Goal: Task Accomplishment & Management: Complete application form

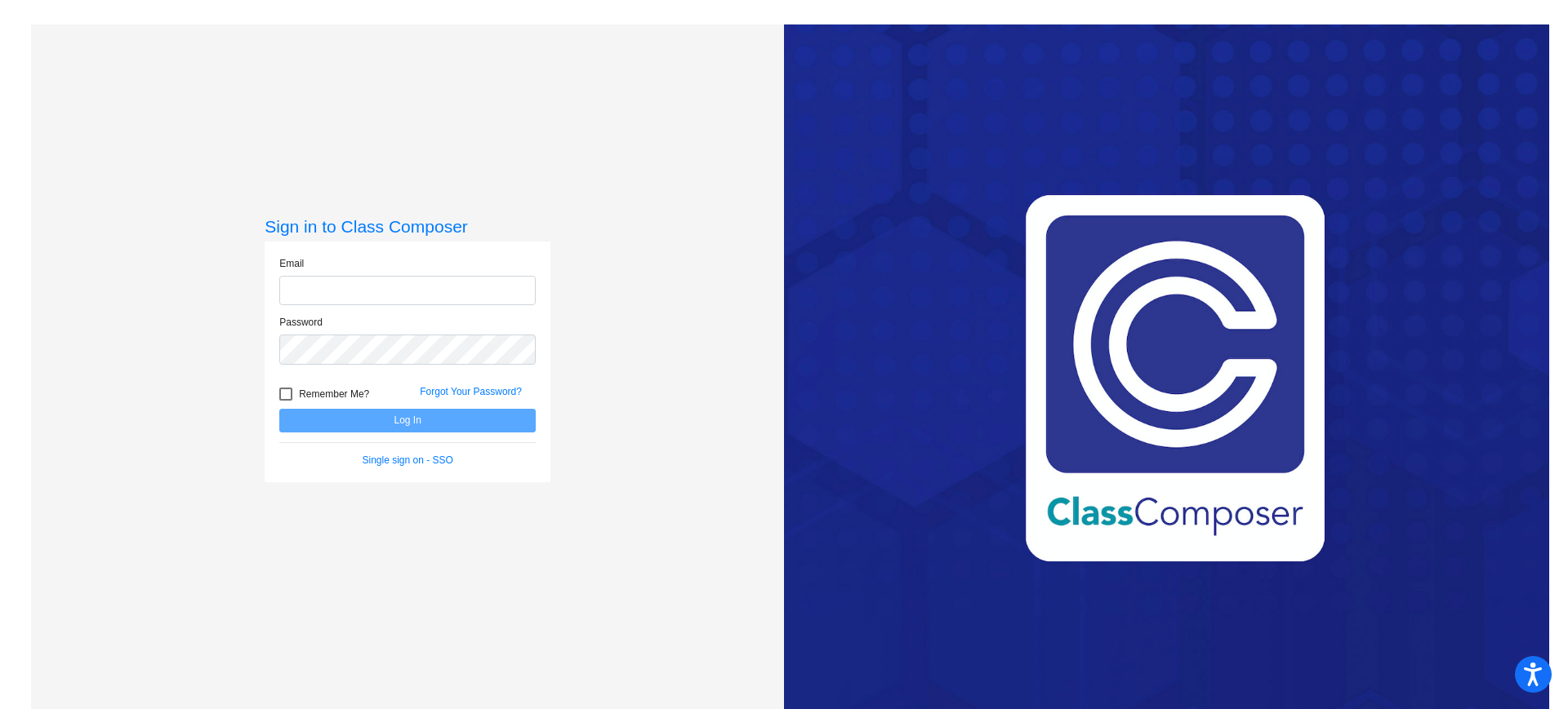
type input "[EMAIL_ADDRESS][DOMAIN_NAME]"
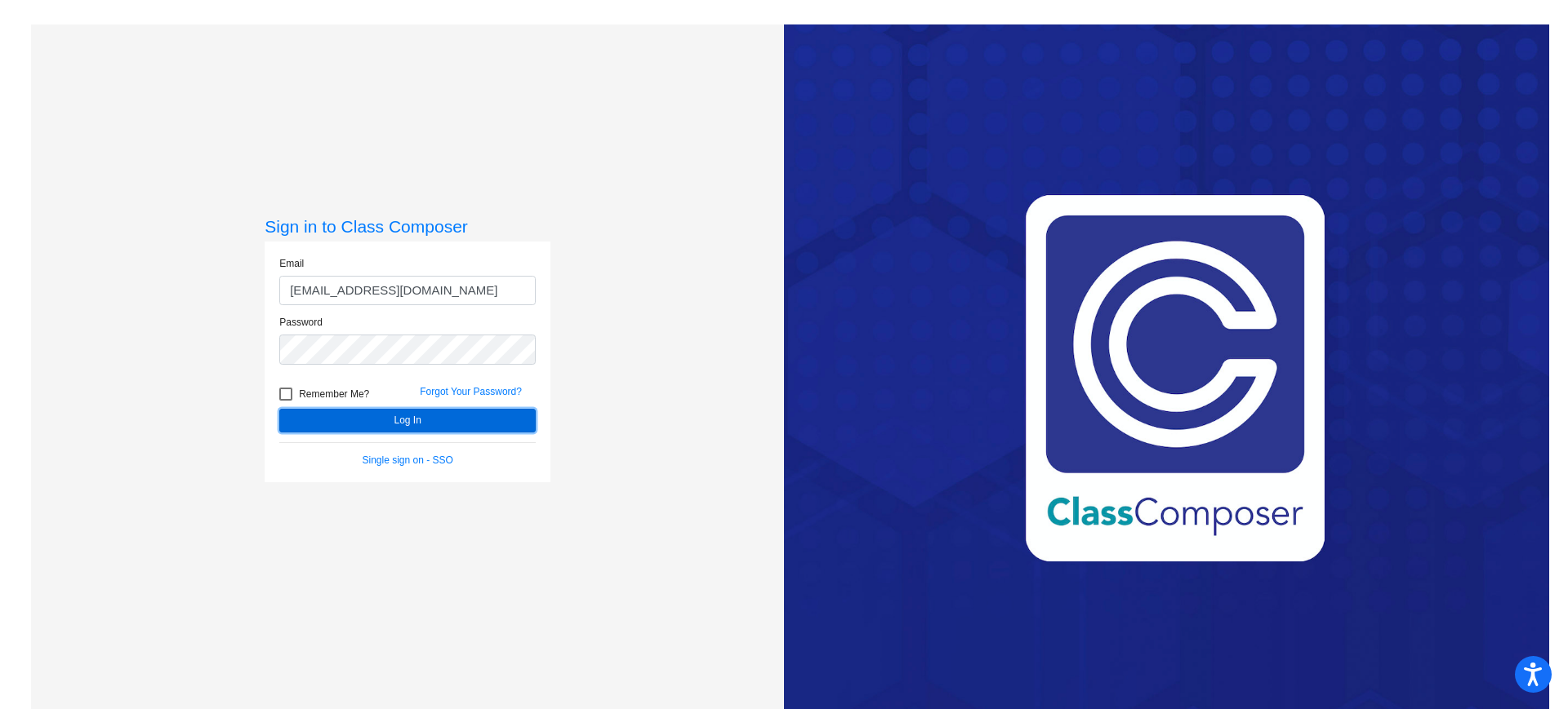
click at [403, 419] on button "Log In" at bounding box center [407, 421] width 256 height 23
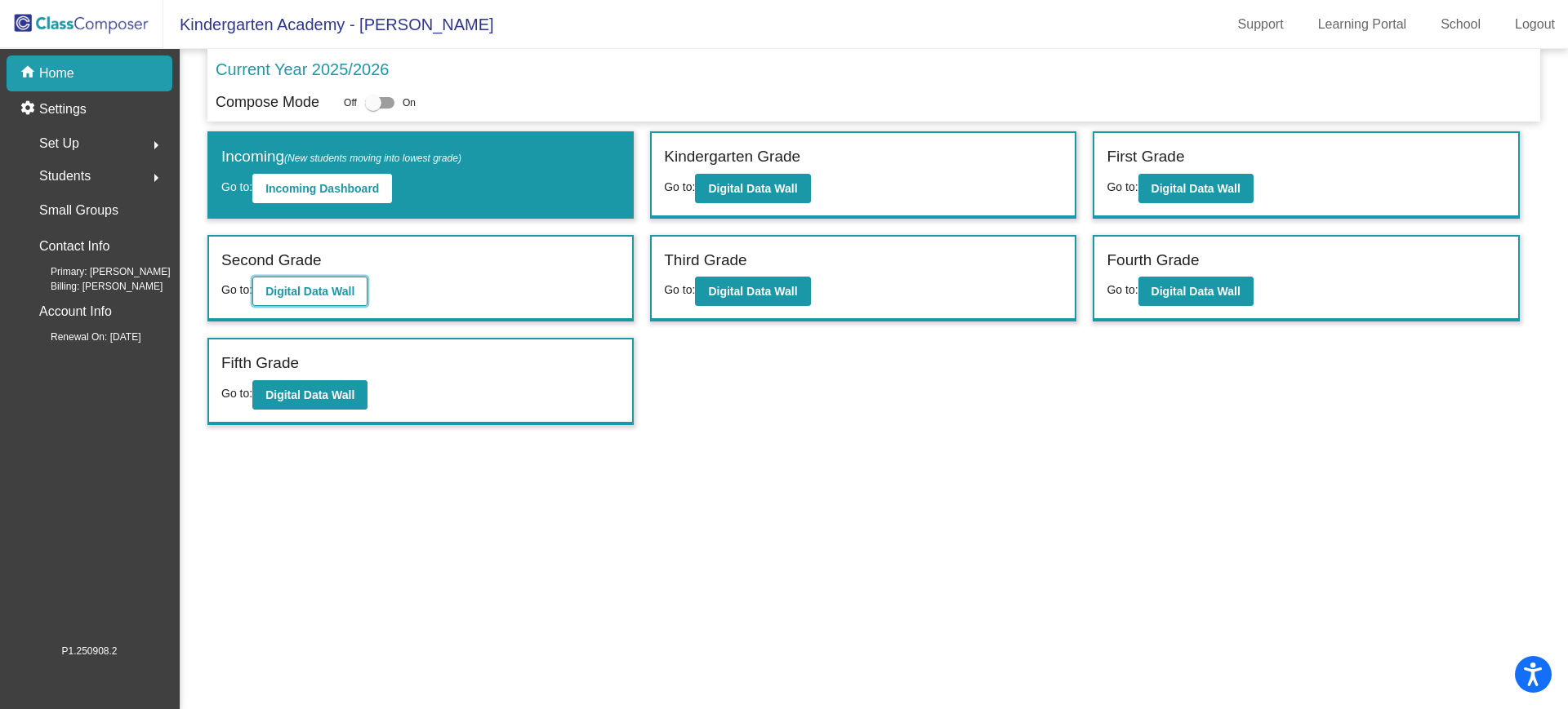
click at [289, 288] on b "Digital Data Wall" at bounding box center [309, 291] width 89 height 13
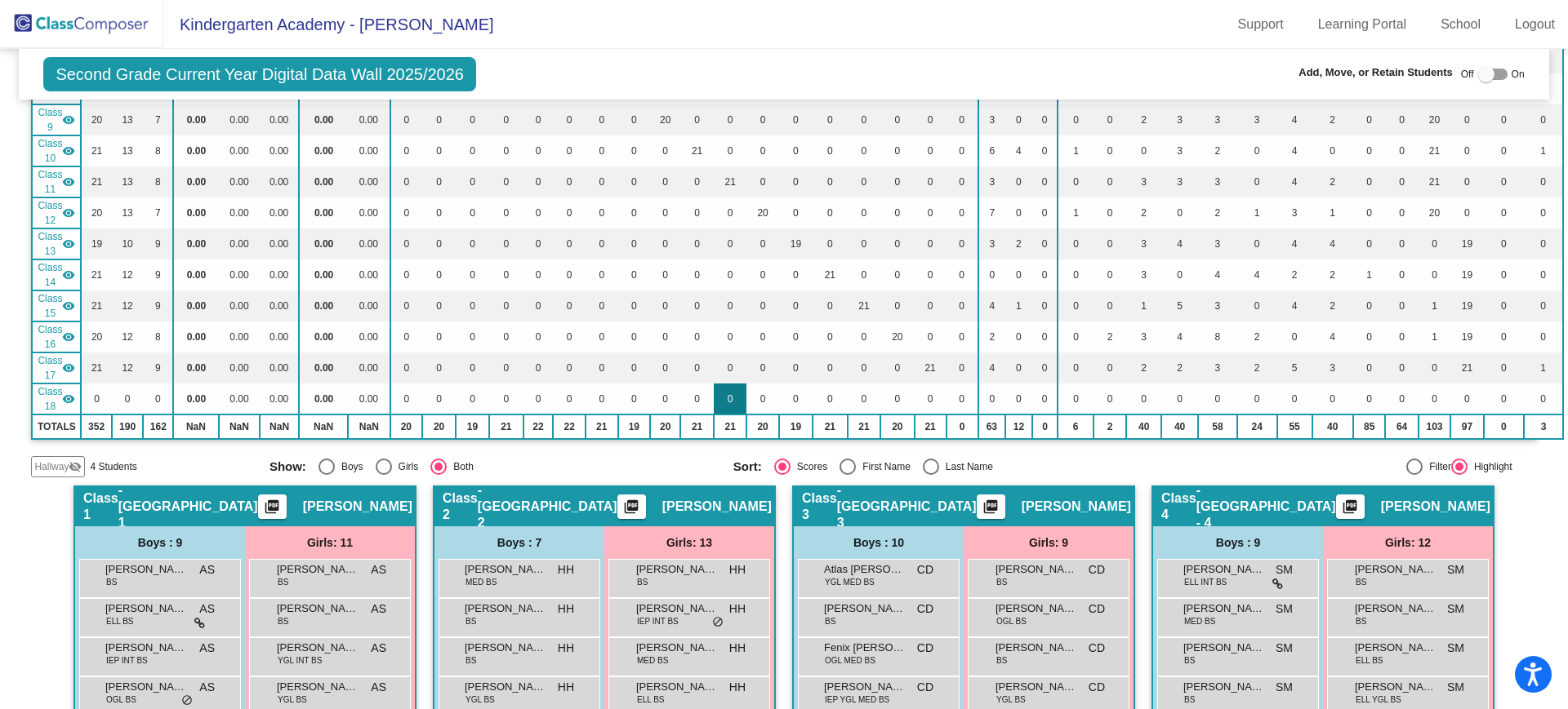
scroll to position [816, 0]
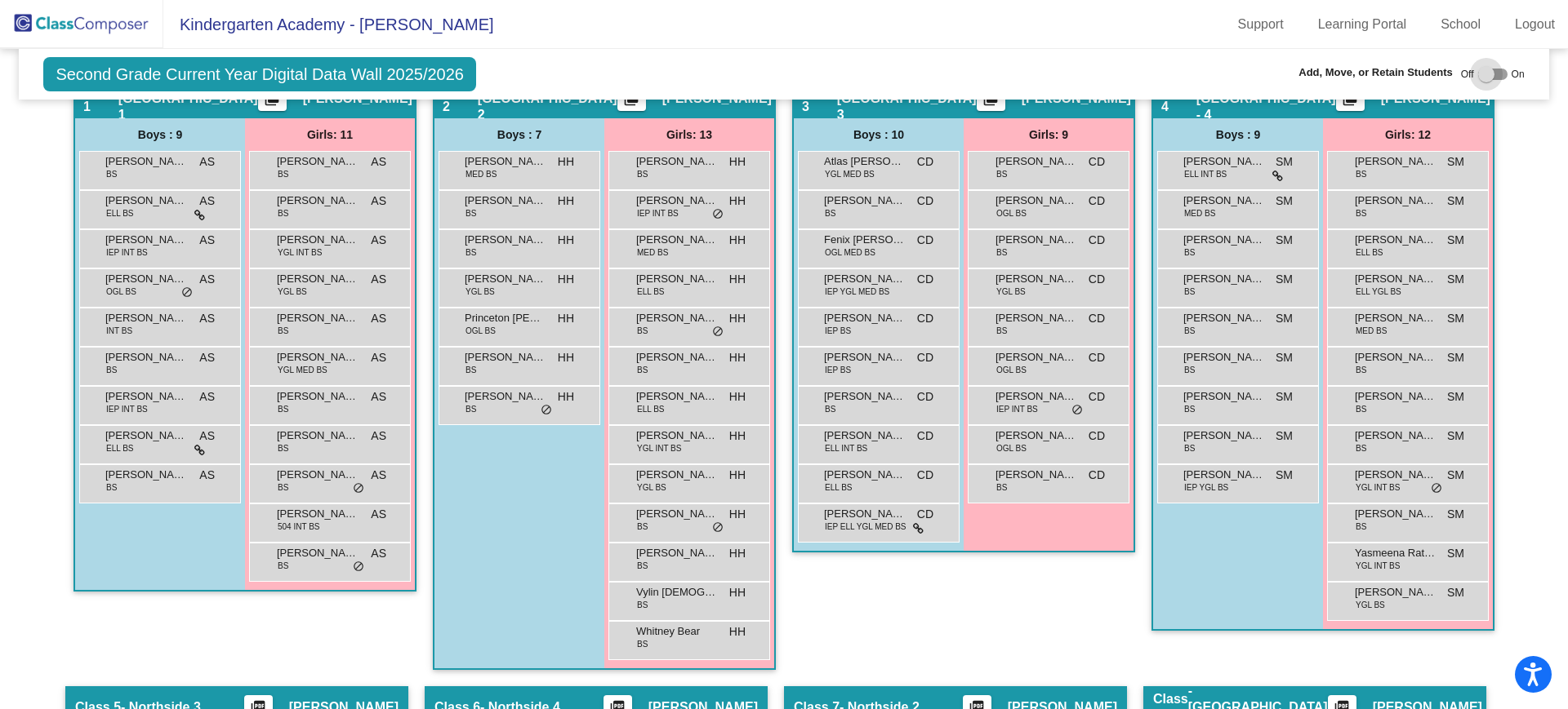
click at [1483, 73] on div at bounding box center [1486, 75] width 16 height 16
checkbox input "true"
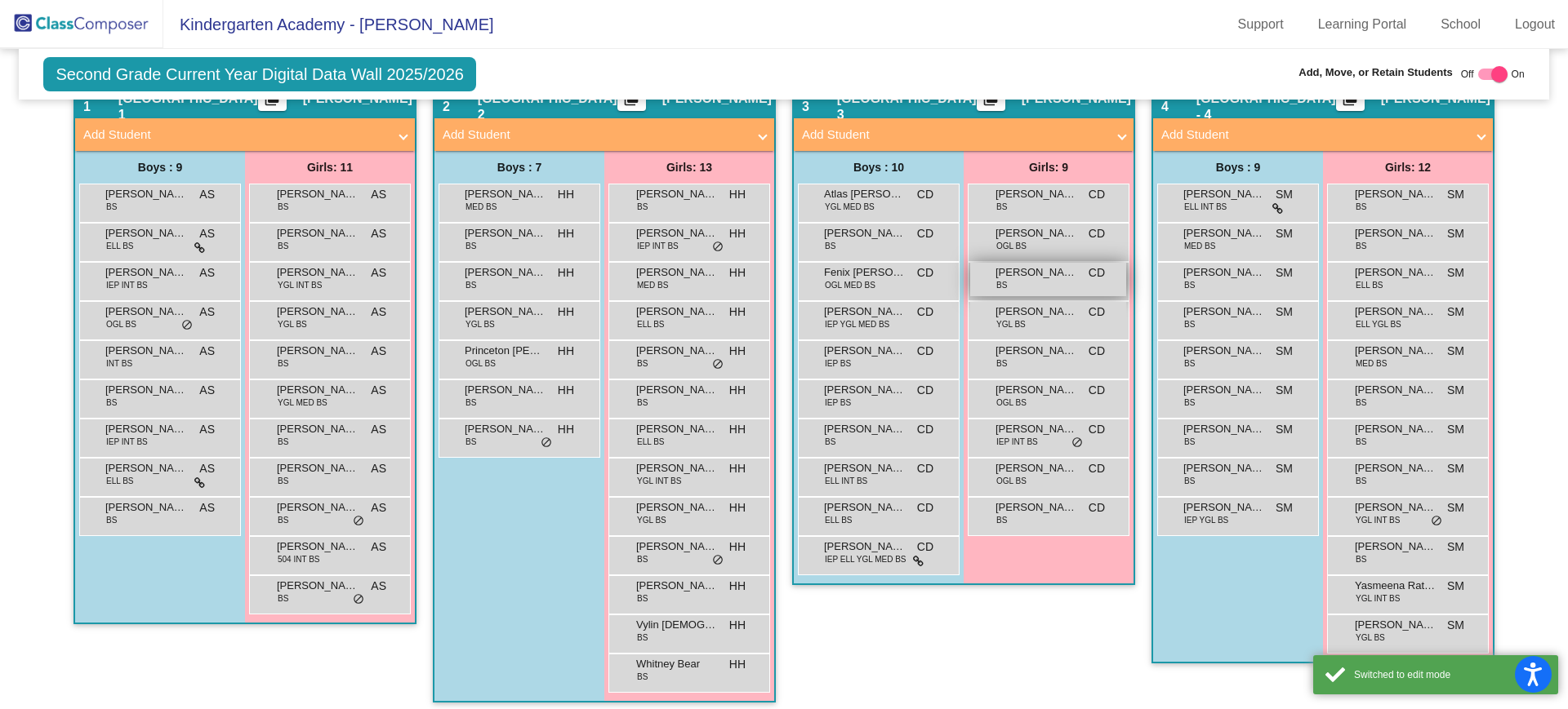
scroll to position [714, 0]
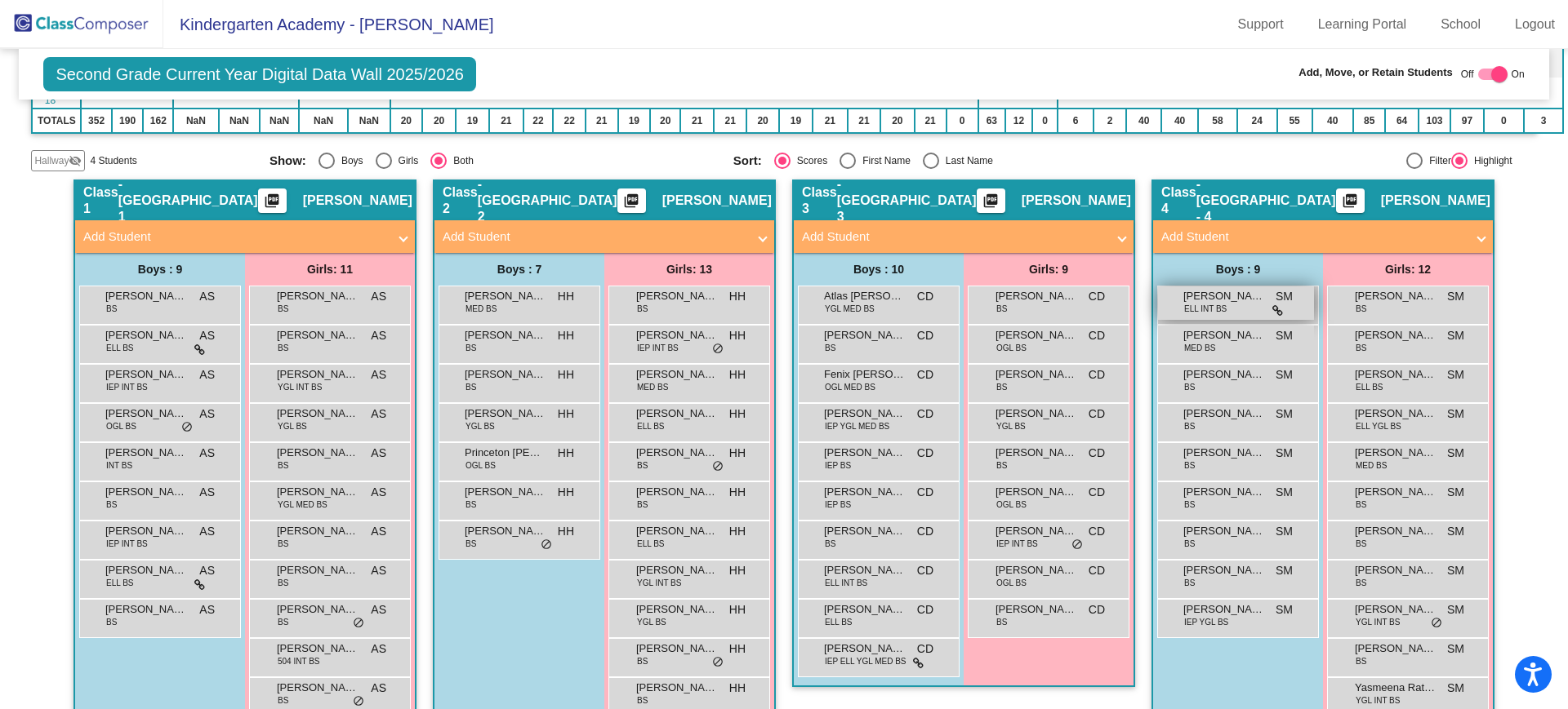
click at [1214, 306] on span "ELL INT BS" at bounding box center [1205, 309] width 42 height 13
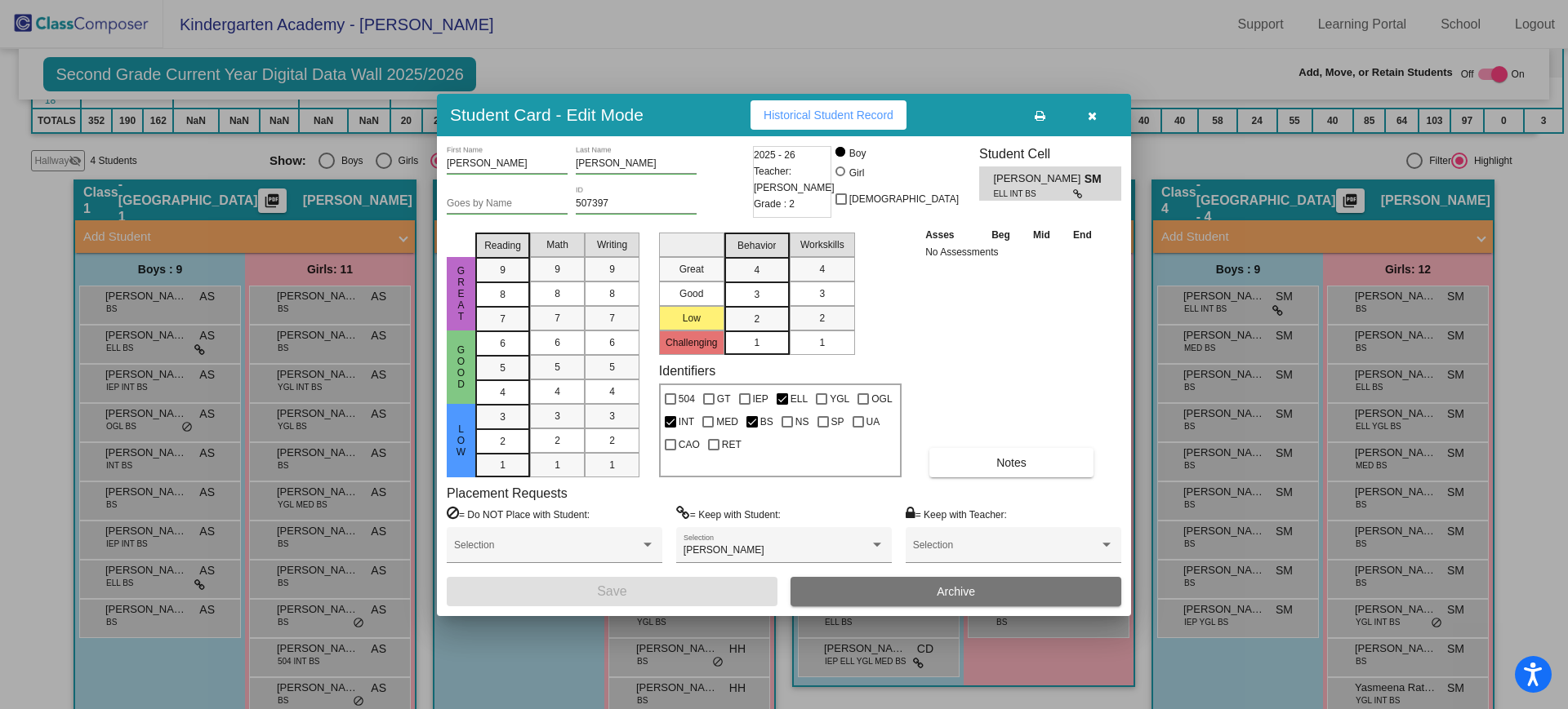
click at [1018, 594] on button "Archive" at bounding box center [956, 591] width 331 height 30
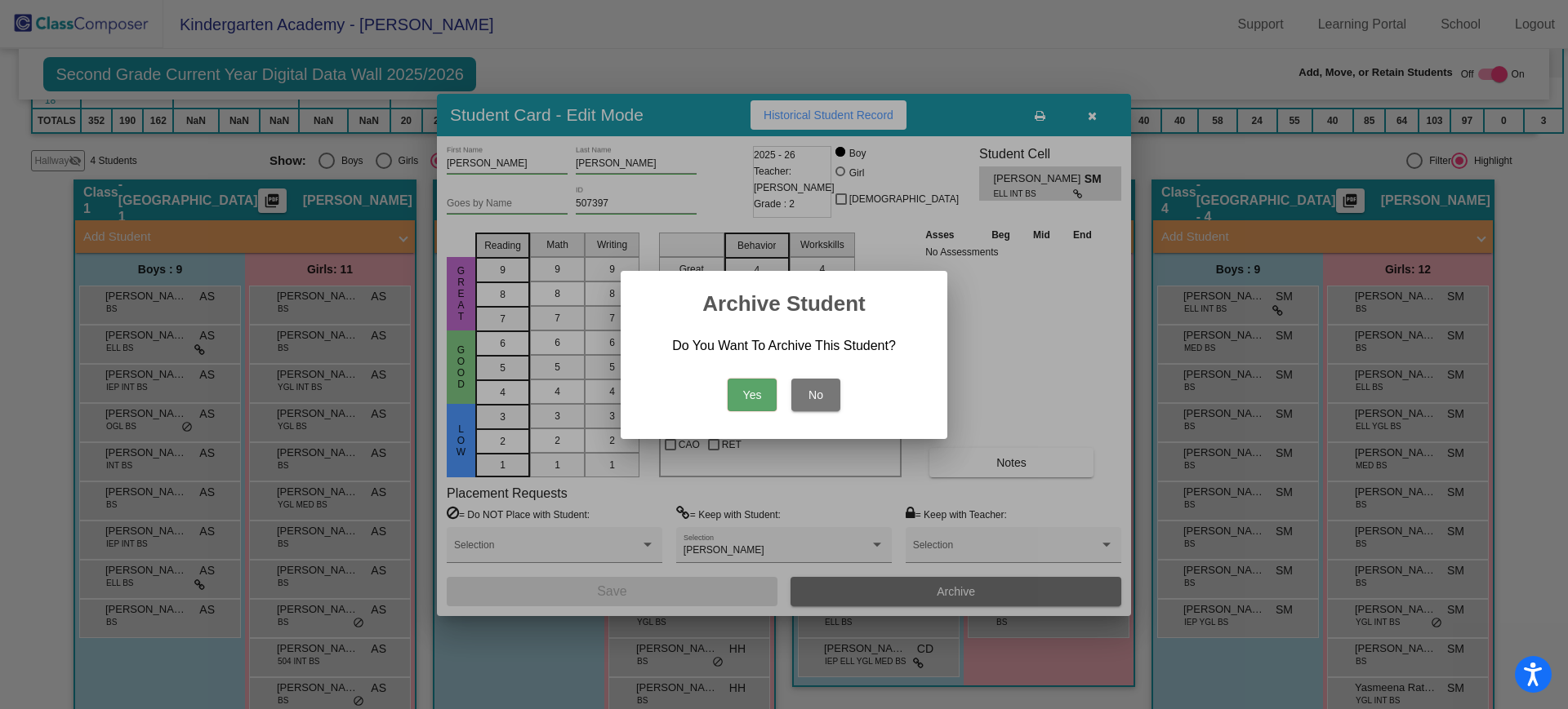
click at [755, 395] on button "Yes" at bounding box center [752, 394] width 49 height 32
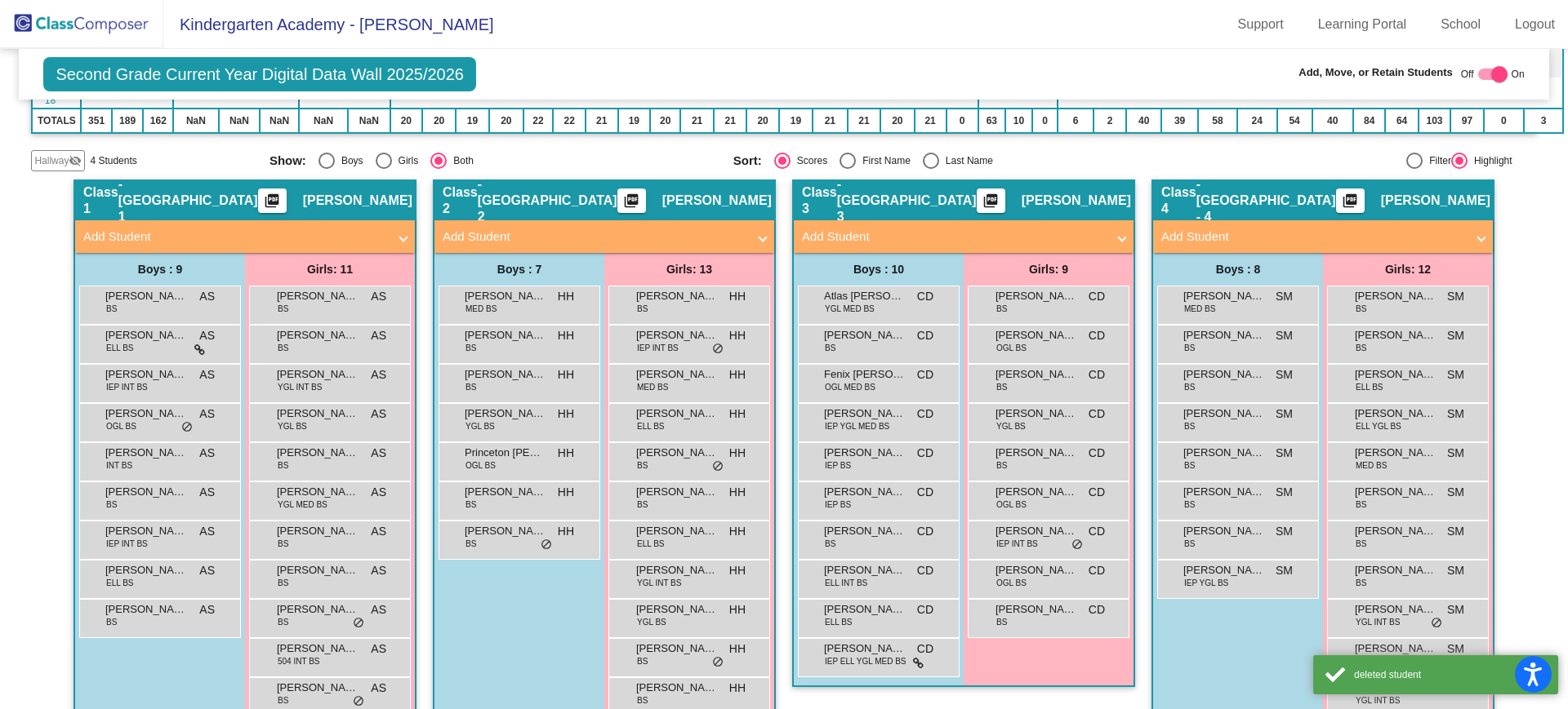
click at [1287, 235] on mat-panel-title "Add Student" at bounding box center [1313, 236] width 304 height 19
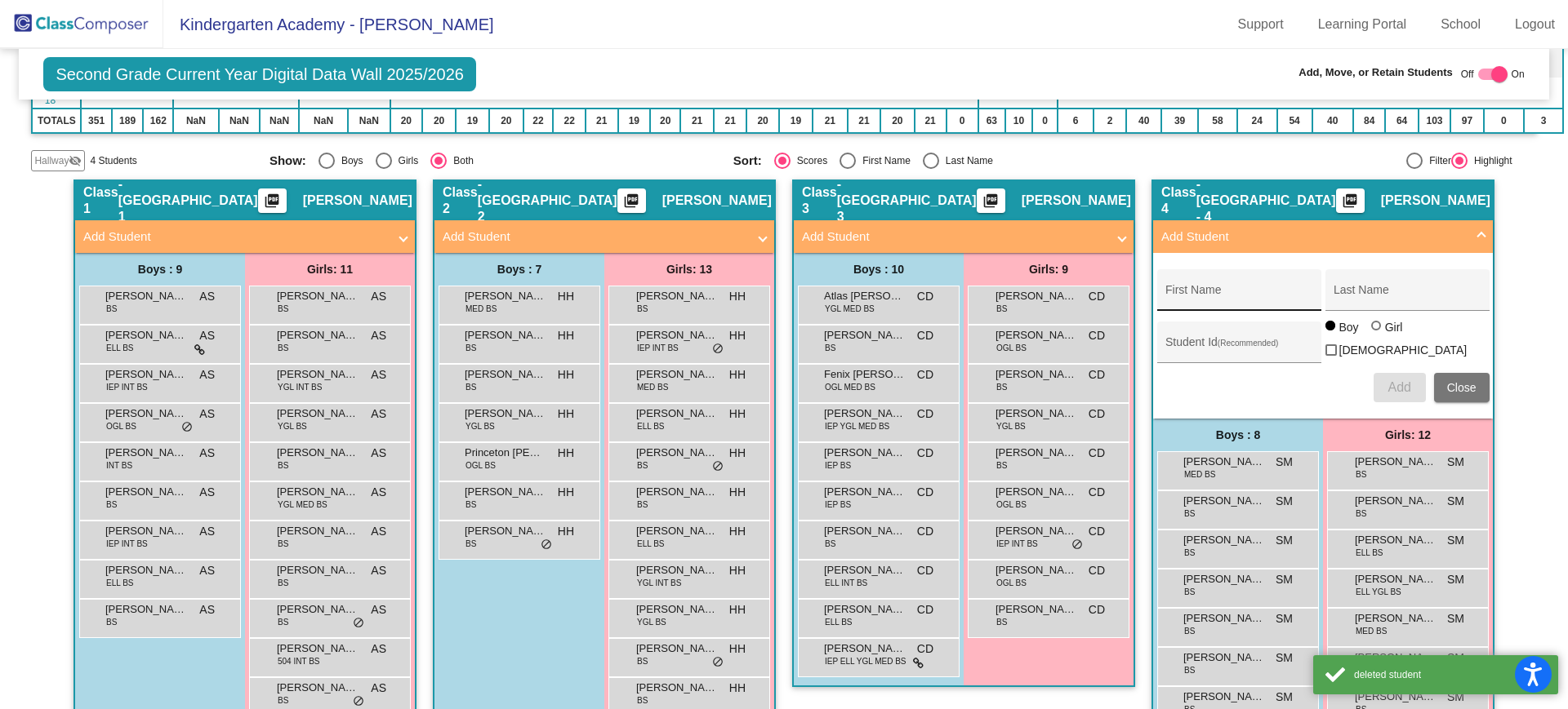
click at [1223, 283] on div "First Name" at bounding box center [1238, 295] width 147 height 33
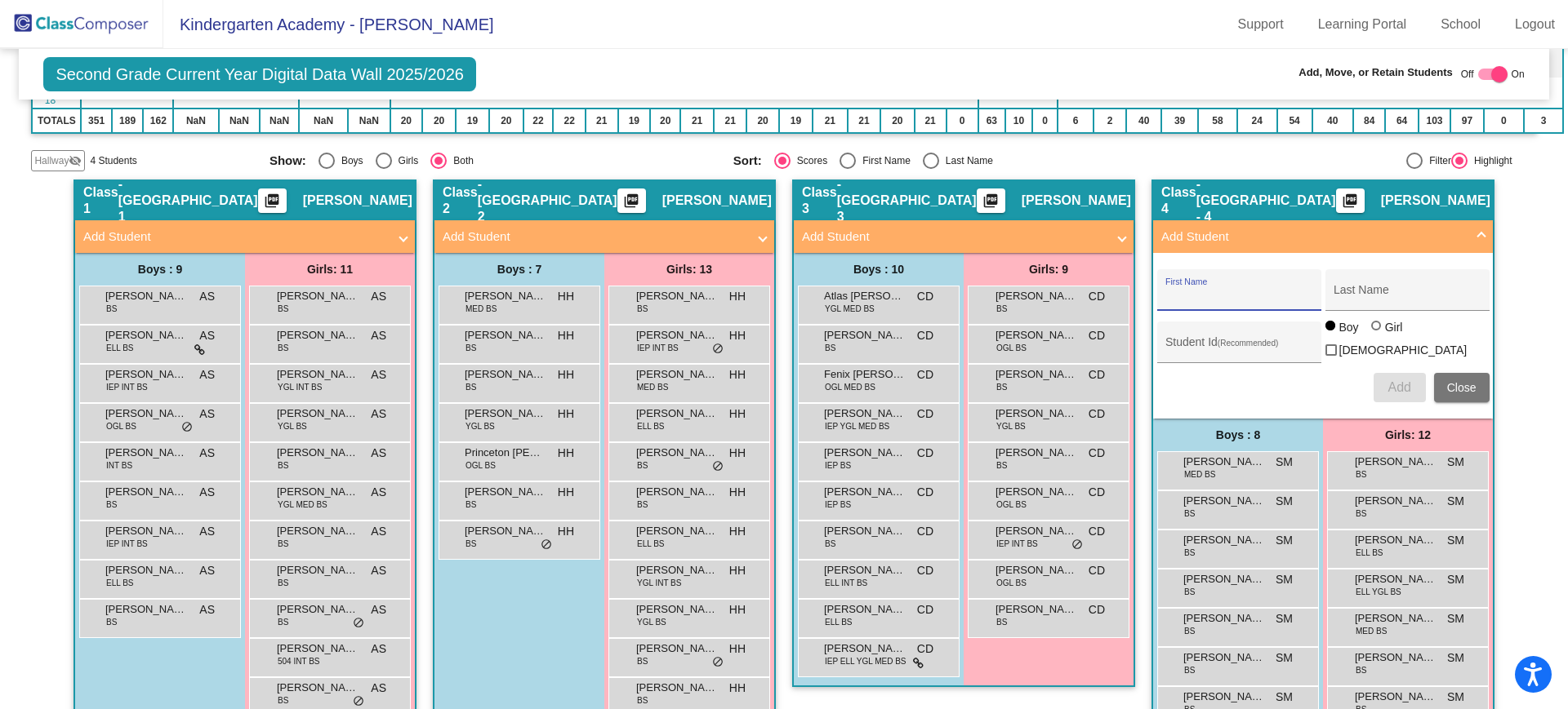
paste input "[PERSON_NAME]"
click at [1218, 291] on input "[PERSON_NAME]" at bounding box center [1238, 296] width 147 height 13
click at [1216, 289] on input "[PERSON_NAME]" at bounding box center [1238, 296] width 147 height 13
click at [1215, 290] on input "[PERSON_NAME]" at bounding box center [1238, 296] width 147 height 13
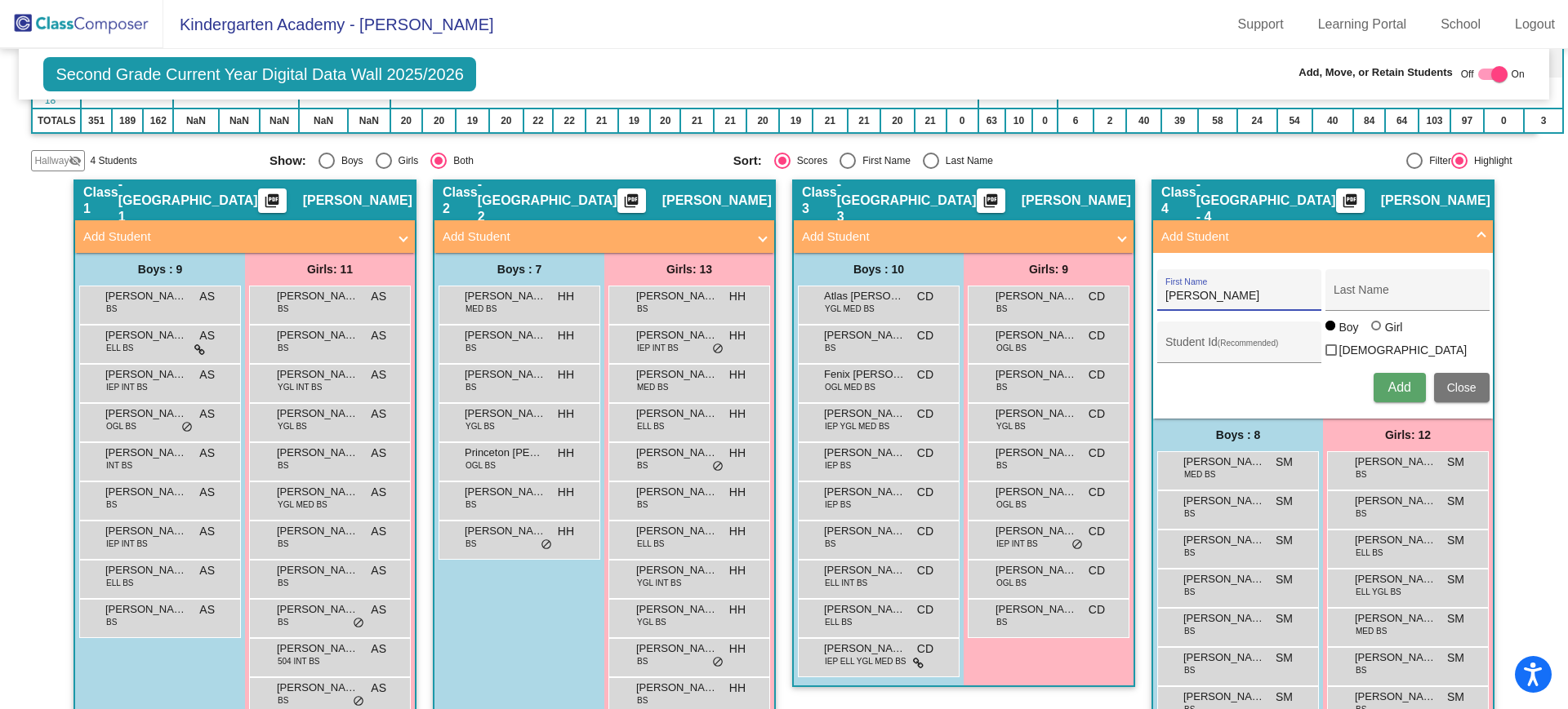
click at [1219, 297] on input "[PERSON_NAME]" at bounding box center [1238, 296] width 147 height 13
type input "Faiza"
click at [1344, 287] on div "Last Name" at bounding box center [1406, 295] width 147 height 33
paste input "Abdullahi"
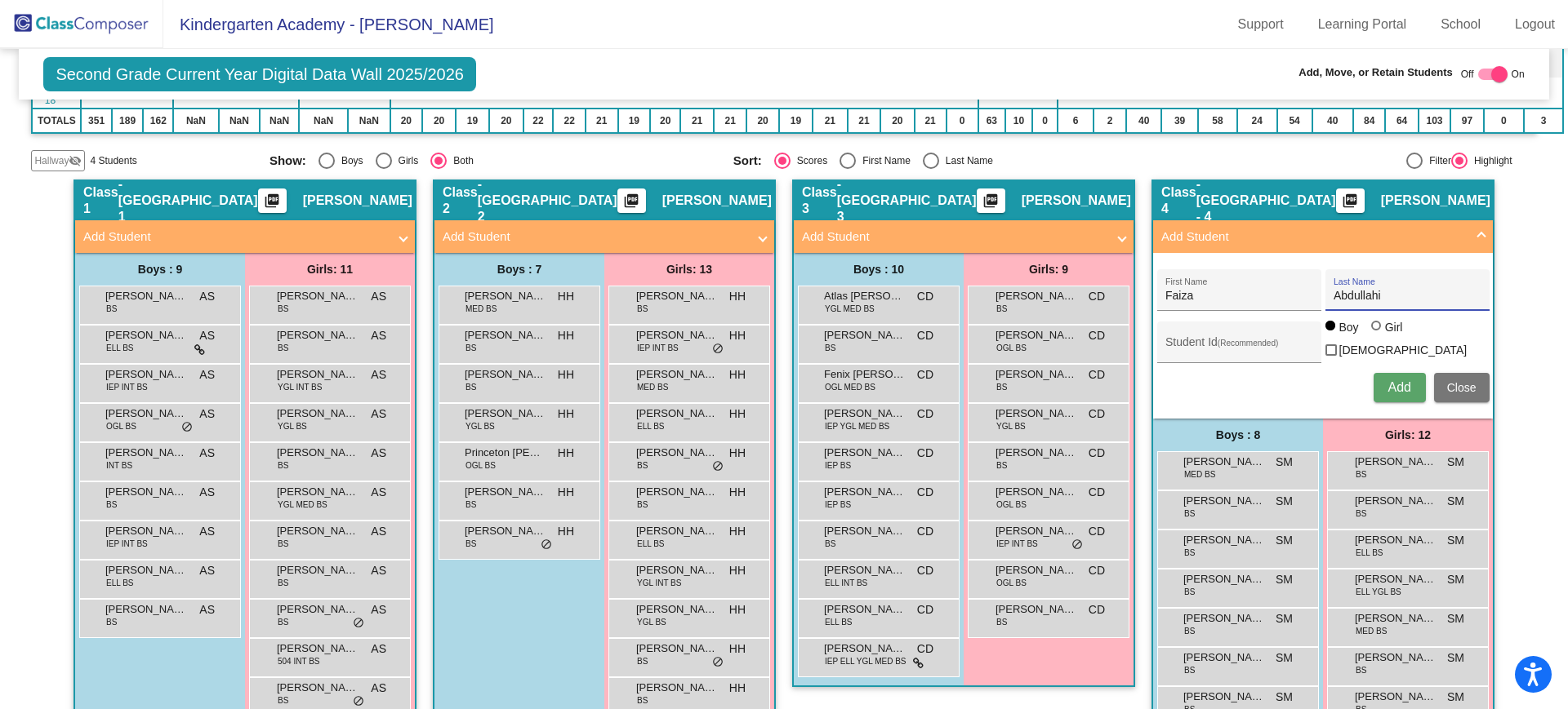
type input "Abdullahi"
click at [1205, 353] on div "Student Id (Recommended)" at bounding box center [1238, 346] width 147 height 33
paste input "509558"
type input "509558"
click at [1371, 331] on div at bounding box center [1376, 325] width 10 height 10
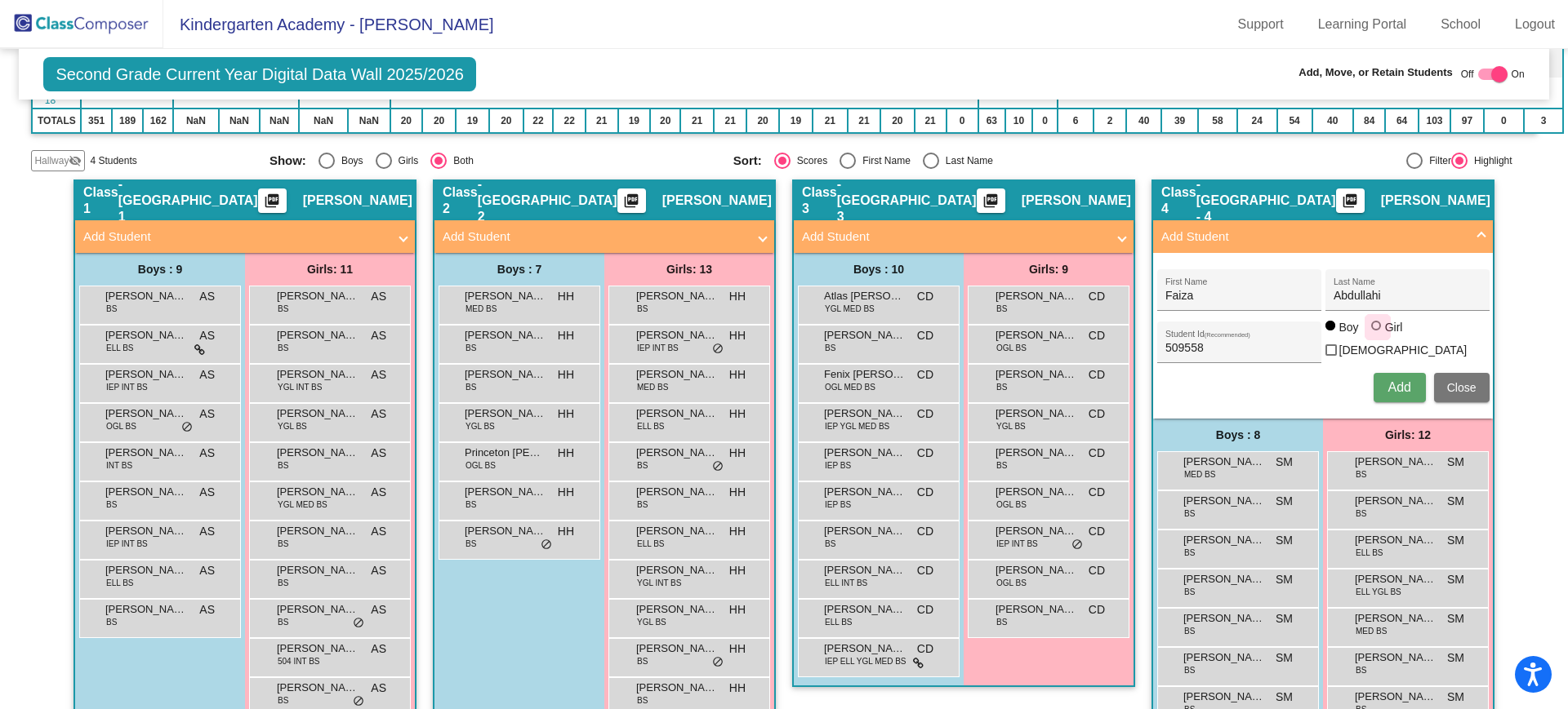
click at [1376, 334] on input "Girl" at bounding box center [1376, 333] width 1 height 1
radio input "true"
click at [1387, 385] on span "Add" at bounding box center [1398, 386] width 22 height 13
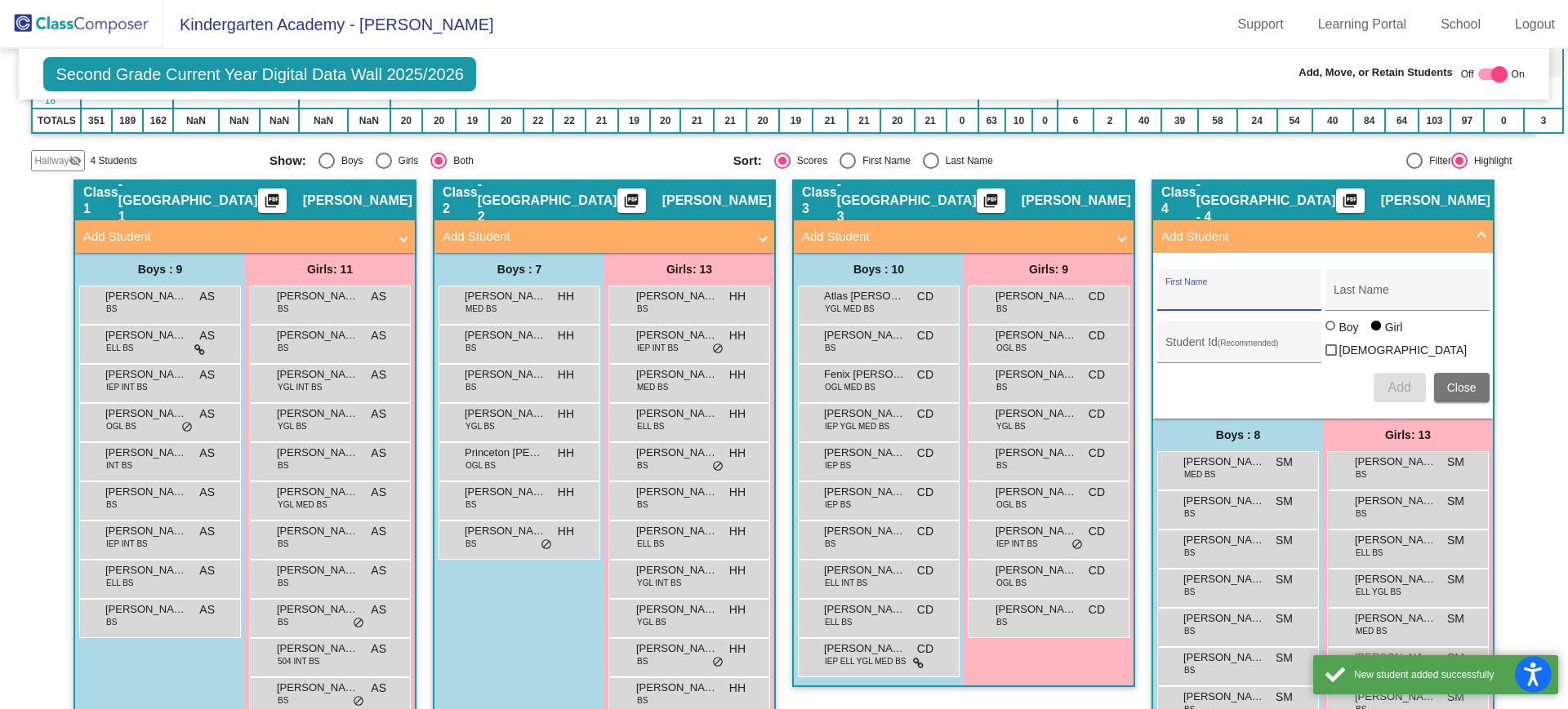
click at [1465, 381] on span "Close" at bounding box center [1461, 387] width 30 height 13
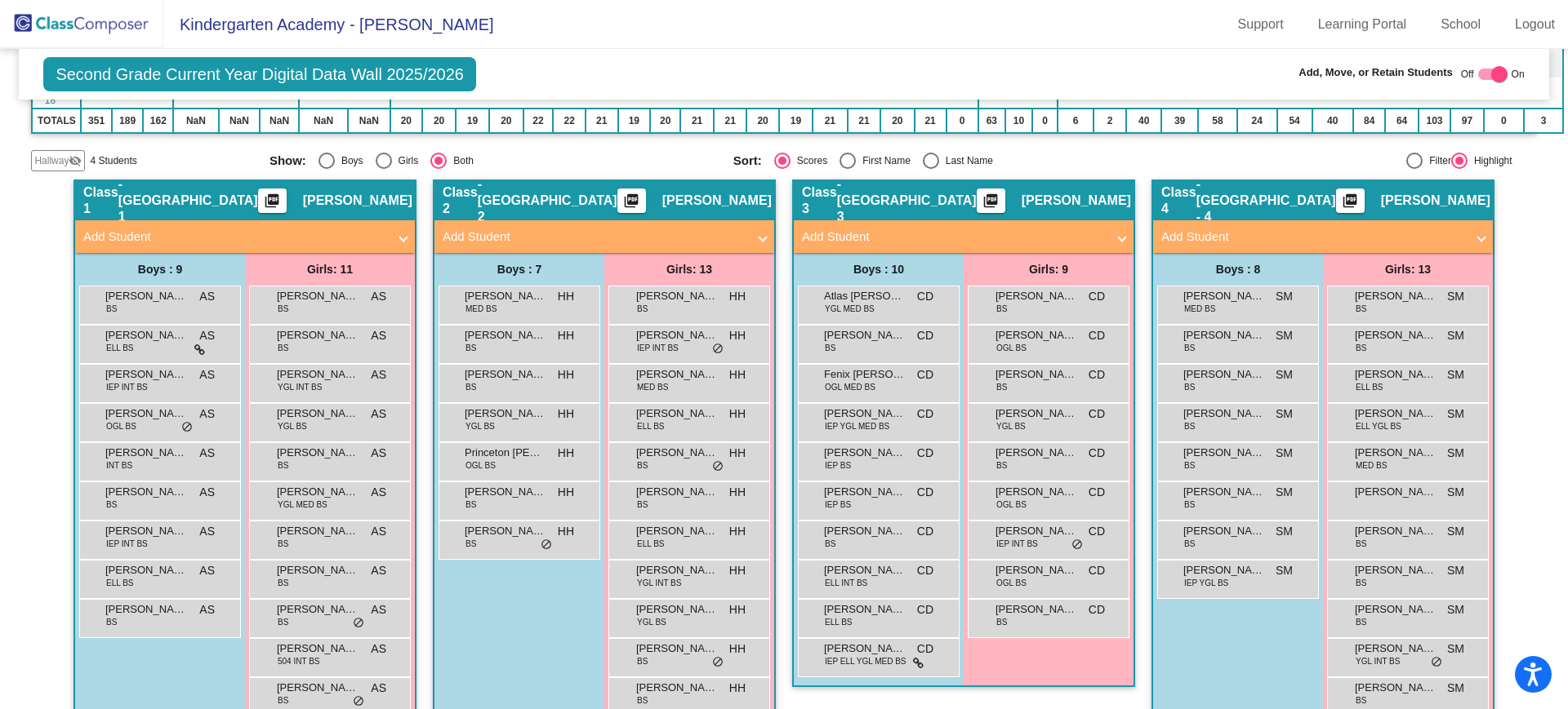
click at [1491, 75] on div at bounding box center [1499, 75] width 16 height 16
checkbox input "false"
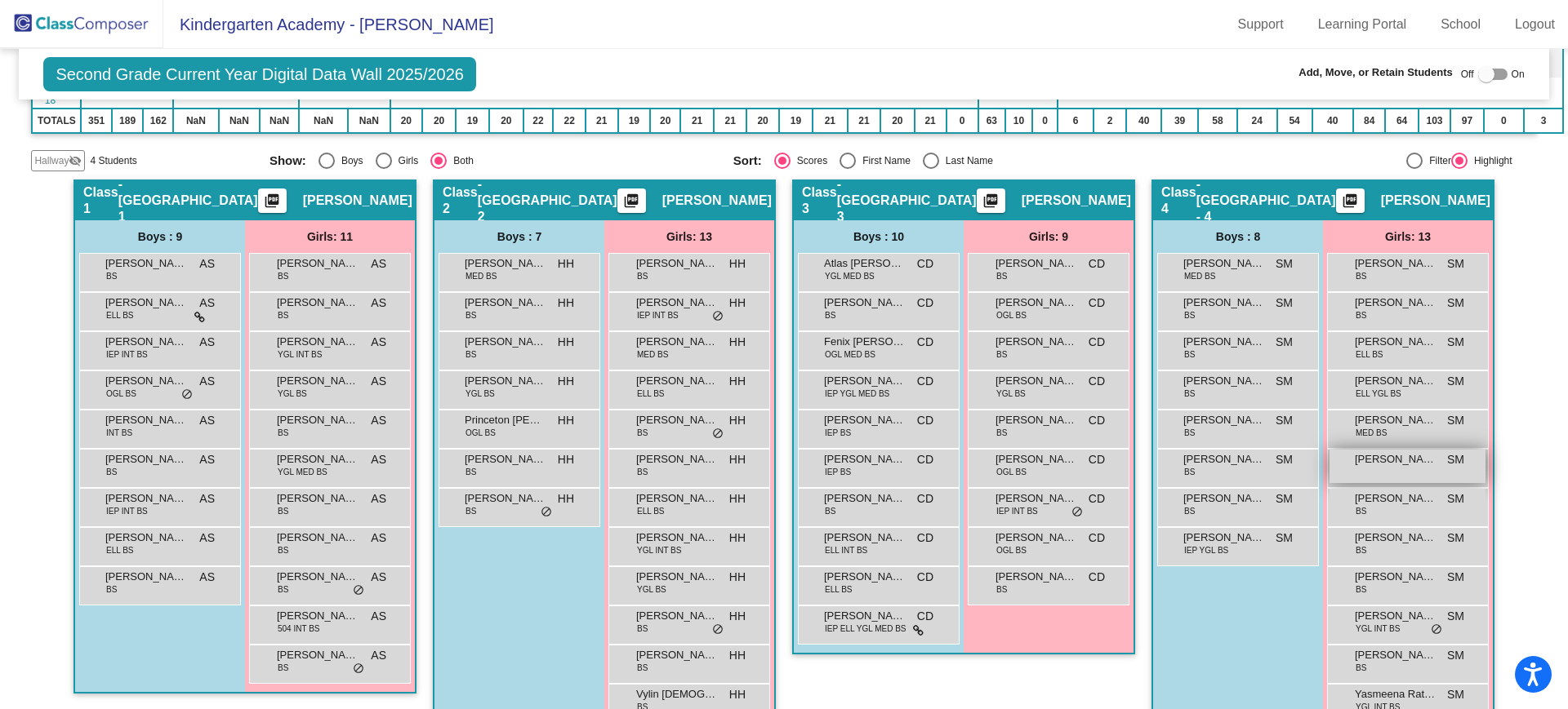
click at [1368, 460] on span "[PERSON_NAME]" at bounding box center [1395, 459] width 82 height 16
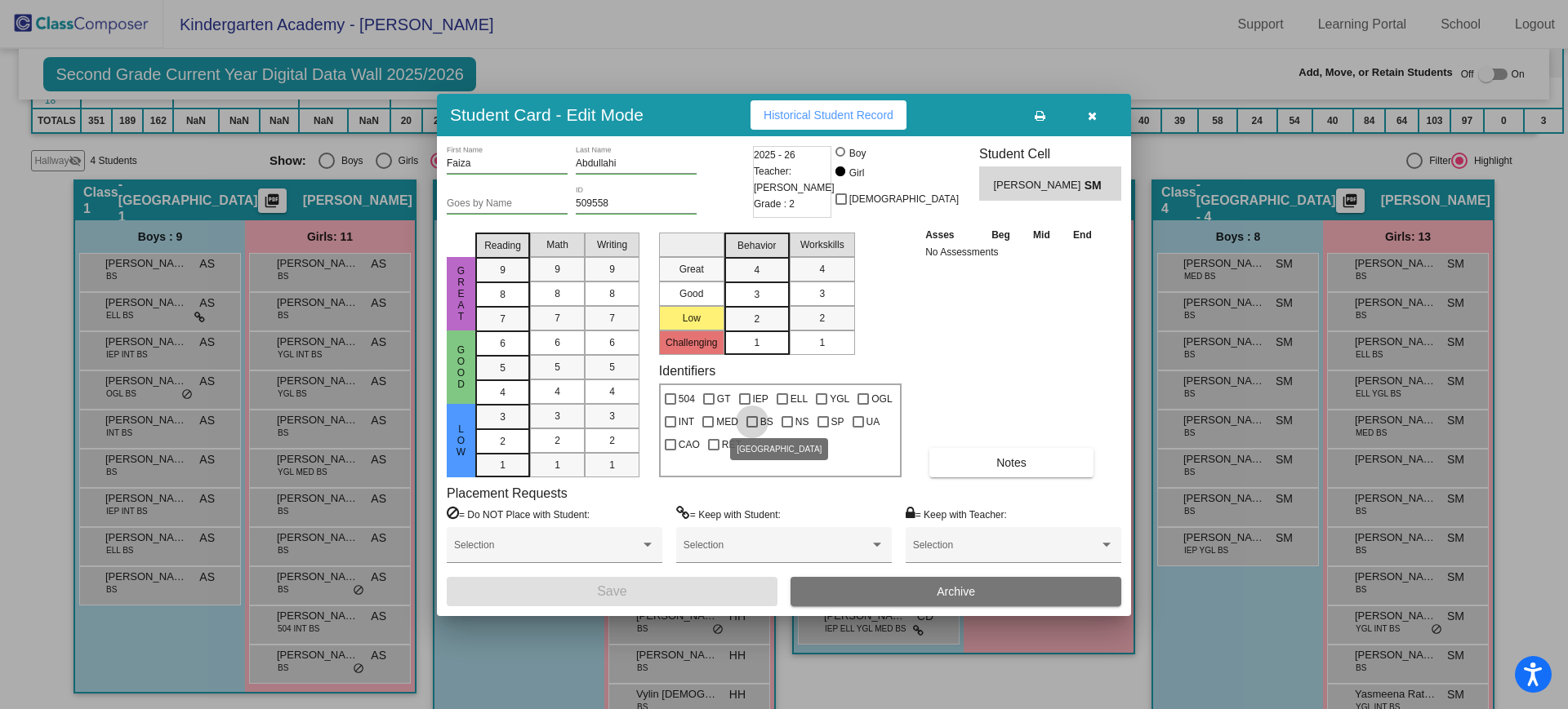
click at [758, 421] on label "BS" at bounding box center [760, 422] width 27 height 20
click at [752, 428] on input "BS" at bounding box center [752, 428] width 1 height 1
checkbox input "true"
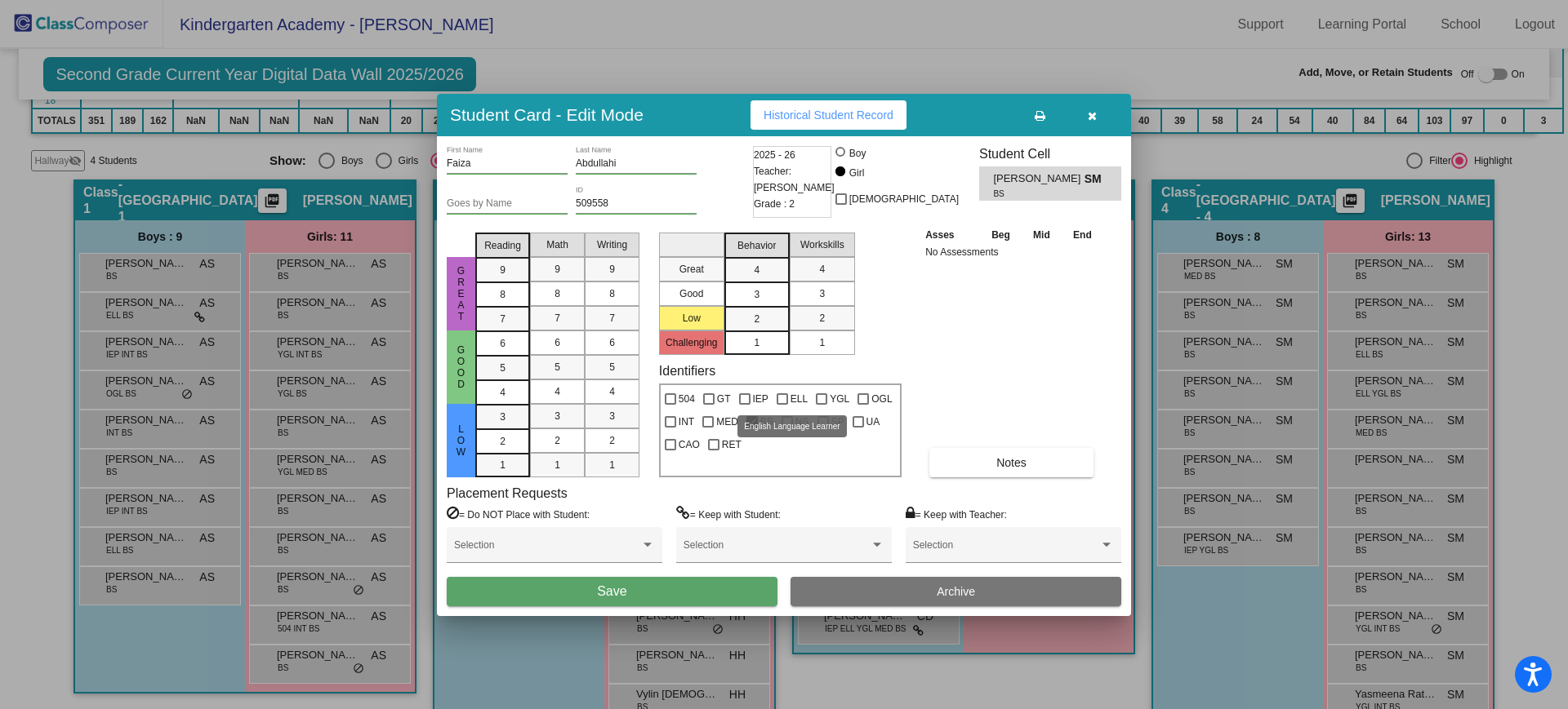
click at [787, 403] on div at bounding box center [782, 399] width 12 height 12
click at [782, 404] on input "ELL" at bounding box center [781, 404] width 1 height 1
checkbox input "true"
click at [747, 591] on button "Save" at bounding box center [612, 591] width 331 height 30
